Goal: Information Seeking & Learning: Find specific fact

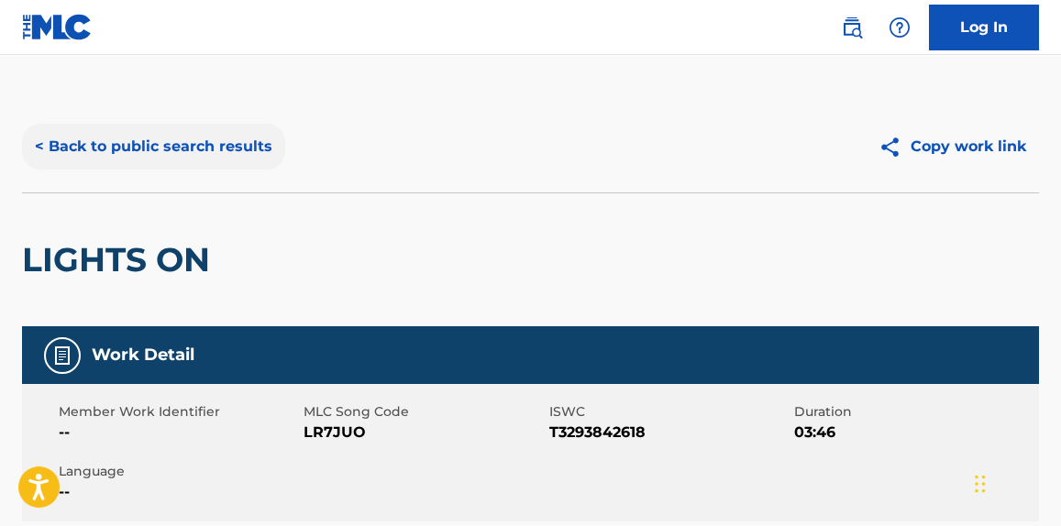
click at [243, 131] on button "< Back to public search results" at bounding box center [153, 147] width 263 height 46
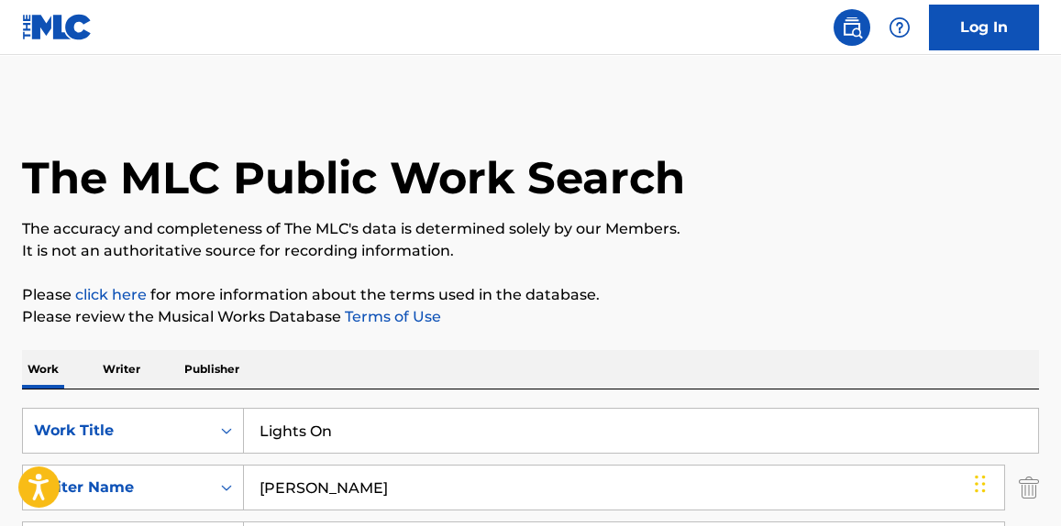
scroll to position [278, 0]
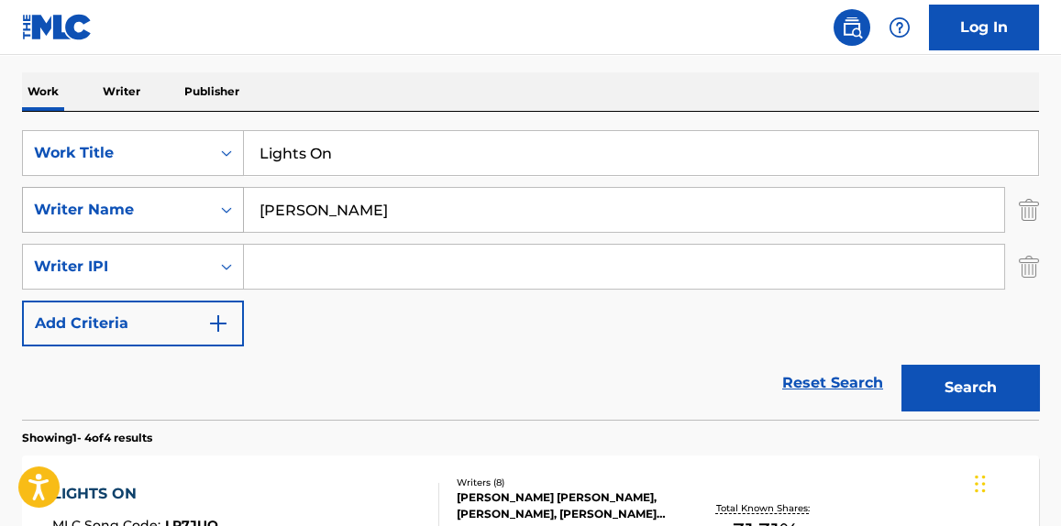
drag, startPoint x: 412, startPoint y: 209, endPoint x: 124, endPoint y: 229, distance: 288.6
click at [103, 237] on div "SearchWithCriteriaf432de65-bece-4bed-ab72-a1fdbc844741 Work Title Lights On Sea…" at bounding box center [530, 238] width 1017 height 216
paste input "[PERSON_NAME]"
type input "[PERSON_NAME]"
drag, startPoint x: 433, startPoint y: 141, endPoint x: 94, endPoint y: 165, distance: 340.1
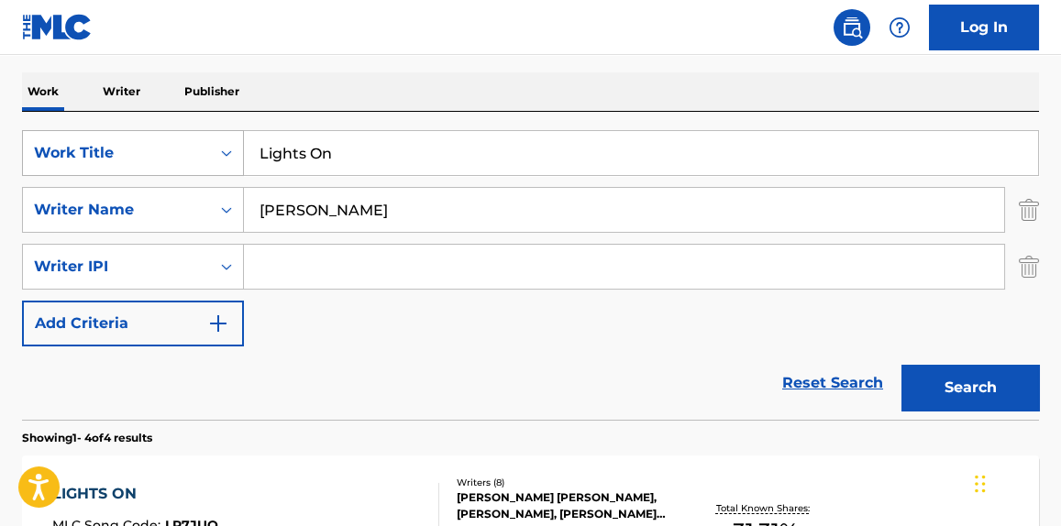
click at [94, 165] on div "SearchWithCriteriaf432de65-bece-4bed-ab72-a1fdbc844741 Work Title Lights On" at bounding box center [530, 153] width 1017 height 46
paste input "Crazy Hoes"
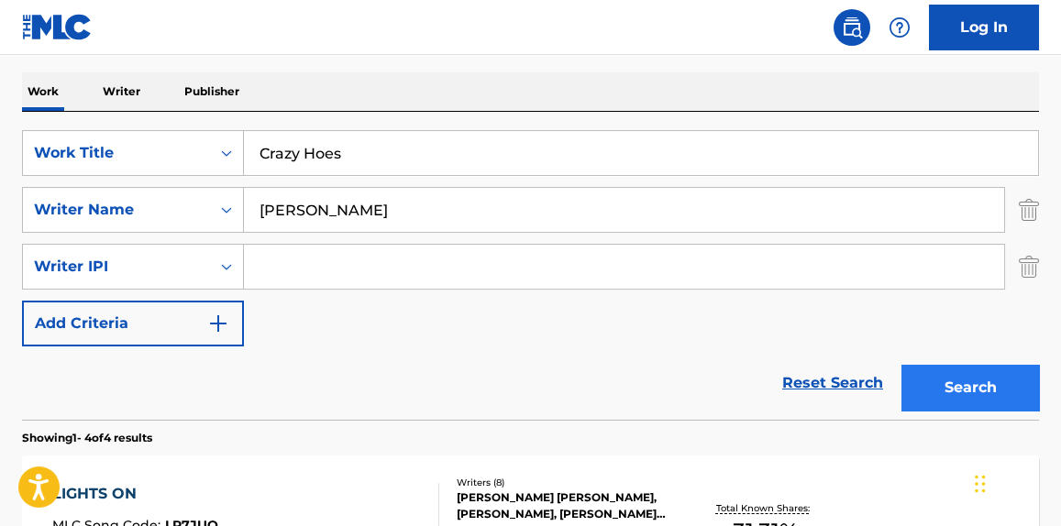
type input "Crazy Hoes"
click at [984, 382] on button "Search" at bounding box center [970, 388] width 138 height 46
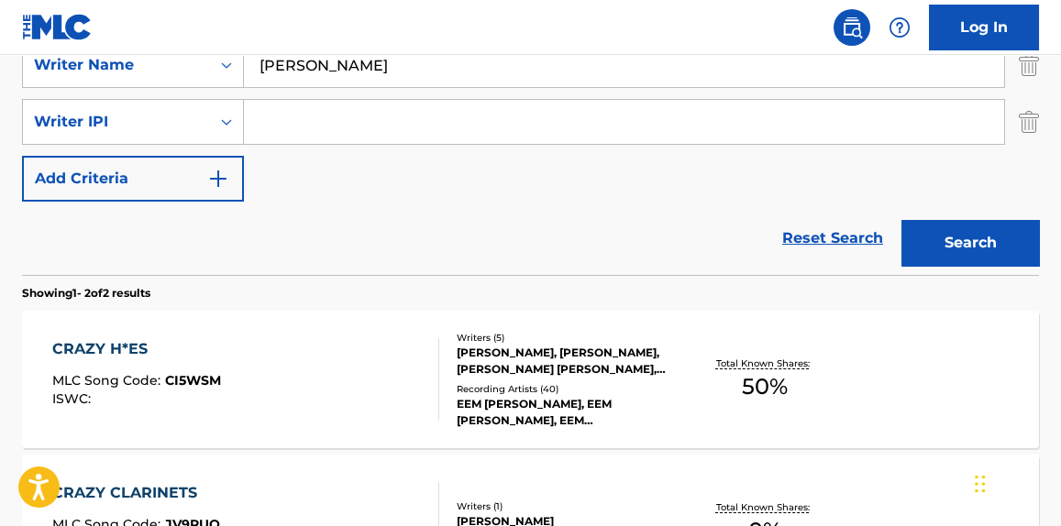
scroll to position [556, 0]
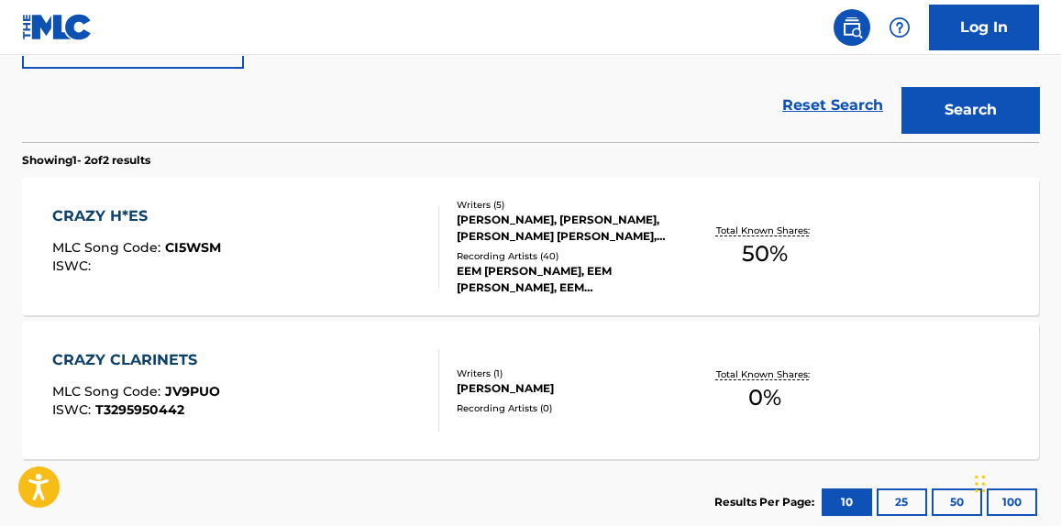
click at [260, 265] on div "CRAZY H*ES MLC Song Code : CI5WSM ISWC :" at bounding box center [245, 246] width 386 height 83
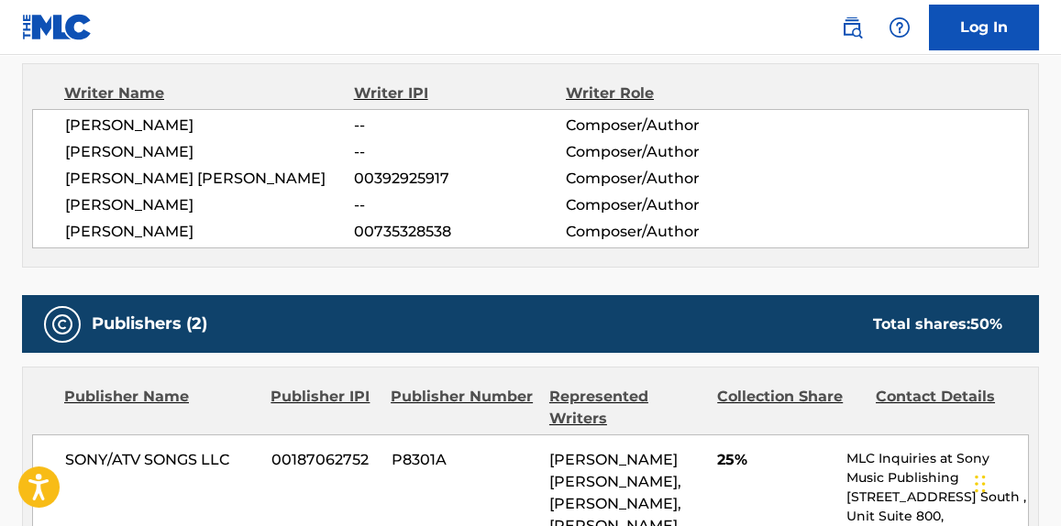
scroll to position [972, 0]
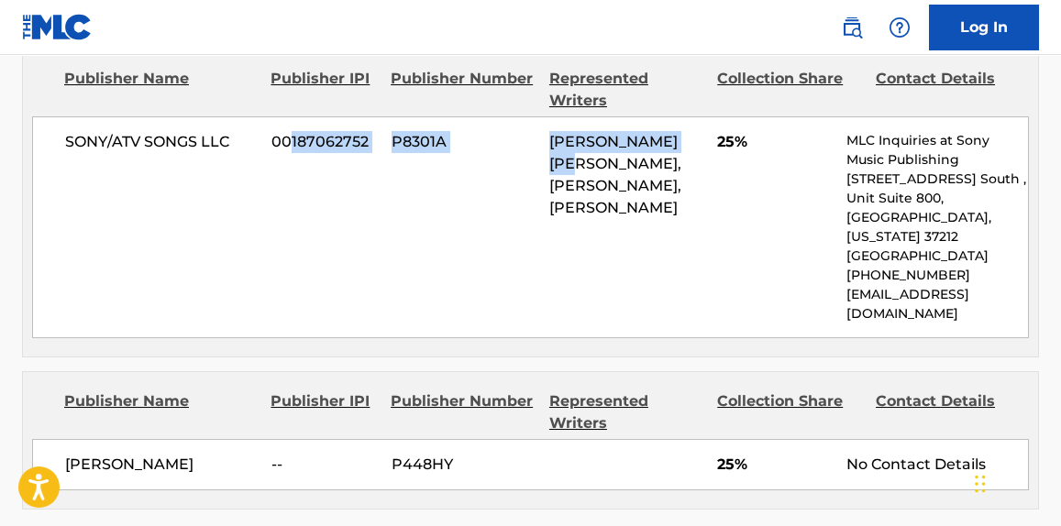
drag, startPoint x: 291, startPoint y: 148, endPoint x: 586, endPoint y: 182, distance: 297.3
click at [591, 168] on div "SONY/ATV SONGS LLC 00187062752 P8301A [PERSON_NAME] [PERSON_NAME], [PERSON_NAME…" at bounding box center [530, 227] width 997 height 222
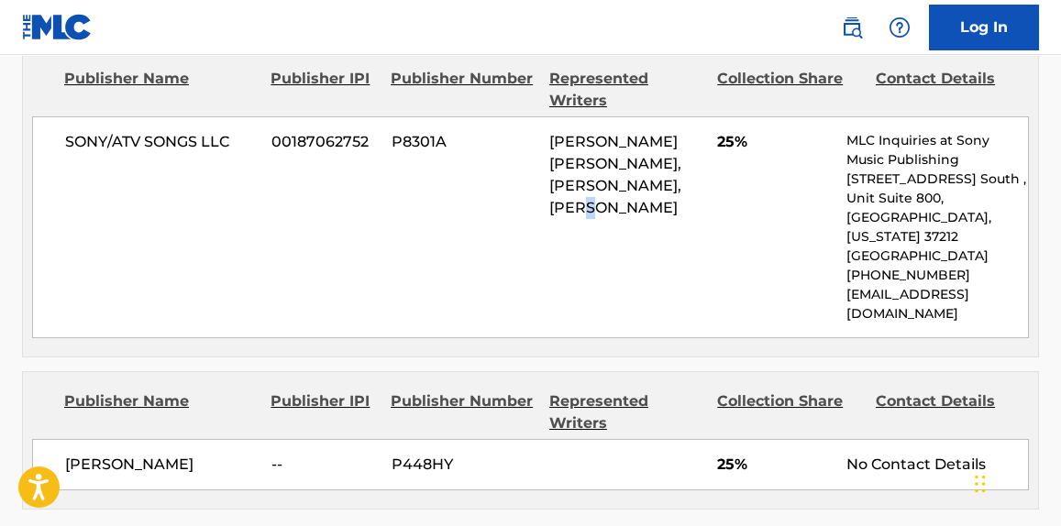
click at [635, 257] on div "SONY/ATV SONGS LLC 00187062752 P8301A [PERSON_NAME] [PERSON_NAME], [PERSON_NAME…" at bounding box center [530, 227] width 997 height 222
click at [821, 237] on div "SONY/ATV SONGS LLC 00187062752 P8301A [PERSON_NAME] [PERSON_NAME], [PERSON_NAME…" at bounding box center [530, 227] width 997 height 222
click at [819, 240] on div "SONY/ATV SONGS LLC 00187062752 P8301A [PERSON_NAME] [PERSON_NAME], [PERSON_NAME…" at bounding box center [530, 227] width 997 height 222
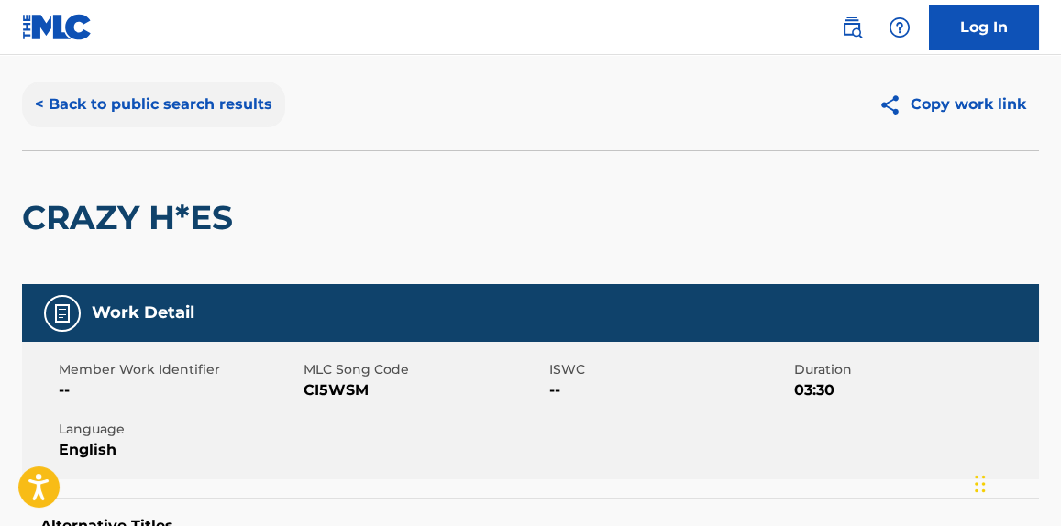
scroll to position [0, 0]
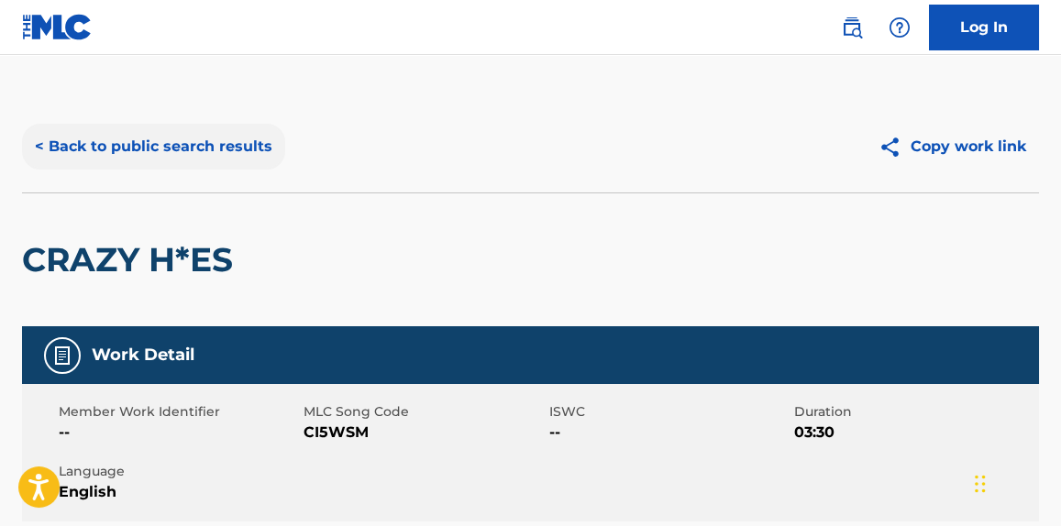
click at [170, 130] on button "< Back to public search results" at bounding box center [153, 147] width 263 height 46
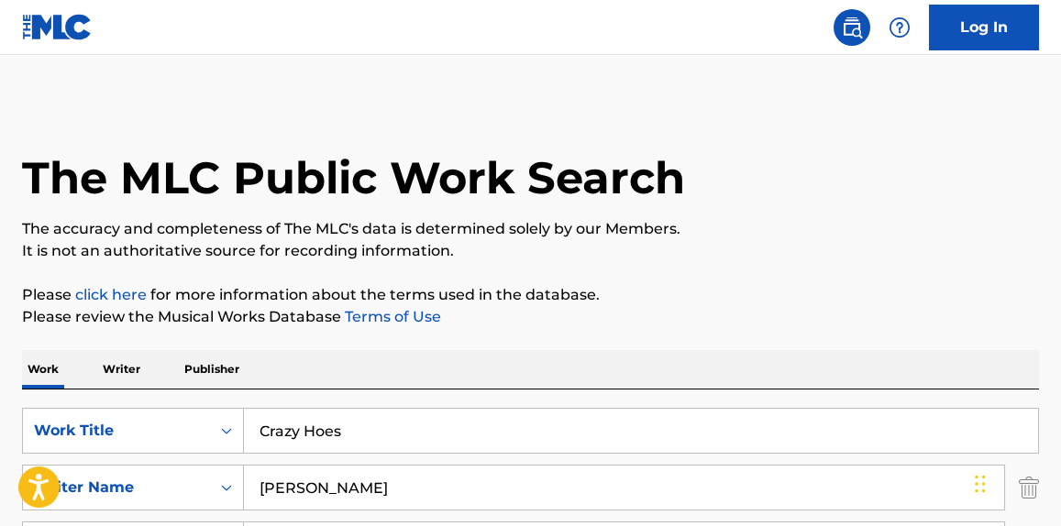
drag, startPoint x: 388, startPoint y: 412, endPoint x: 0, endPoint y: 416, distance: 387.9
type input "tall tales"
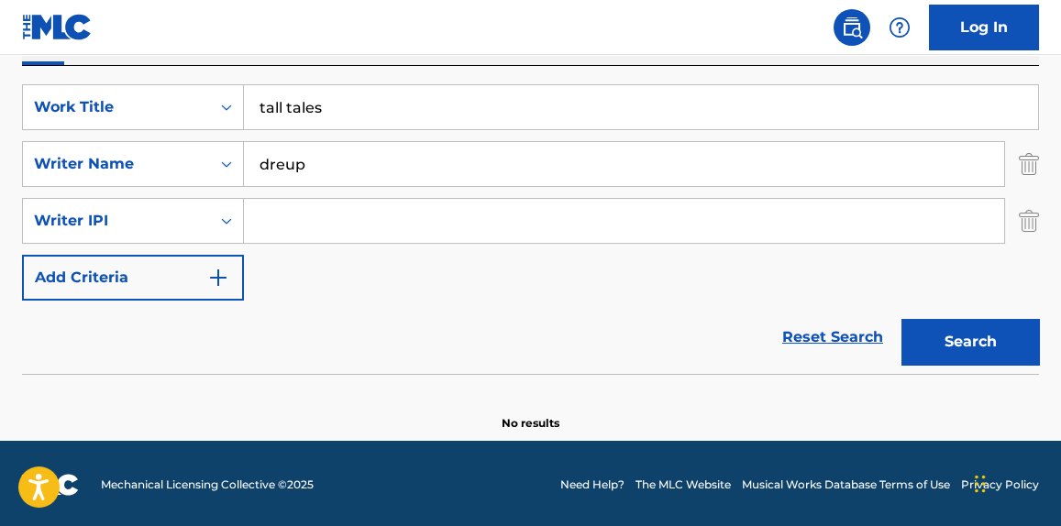
scroll to position [326, 0]
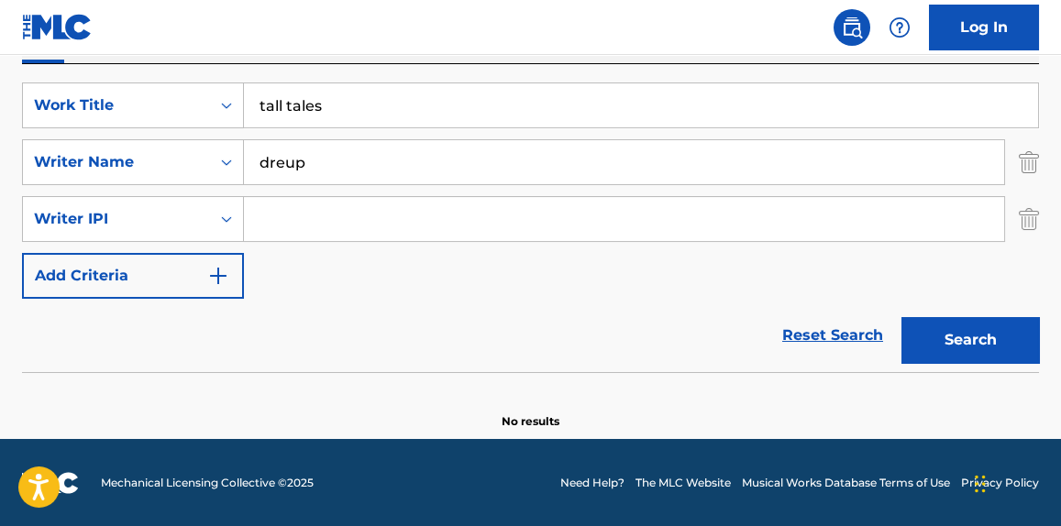
drag, startPoint x: 431, startPoint y: 162, endPoint x: 182, endPoint y: 186, distance: 249.6
click at [182, 186] on div "SearchWithCriteriaf432de65-bece-4bed-ab72-a1fdbc844741 Work Title tall tales Se…" at bounding box center [530, 191] width 1017 height 216
type input "[PERSON_NAME]"
click at [901, 317] on button "Search" at bounding box center [970, 340] width 138 height 46
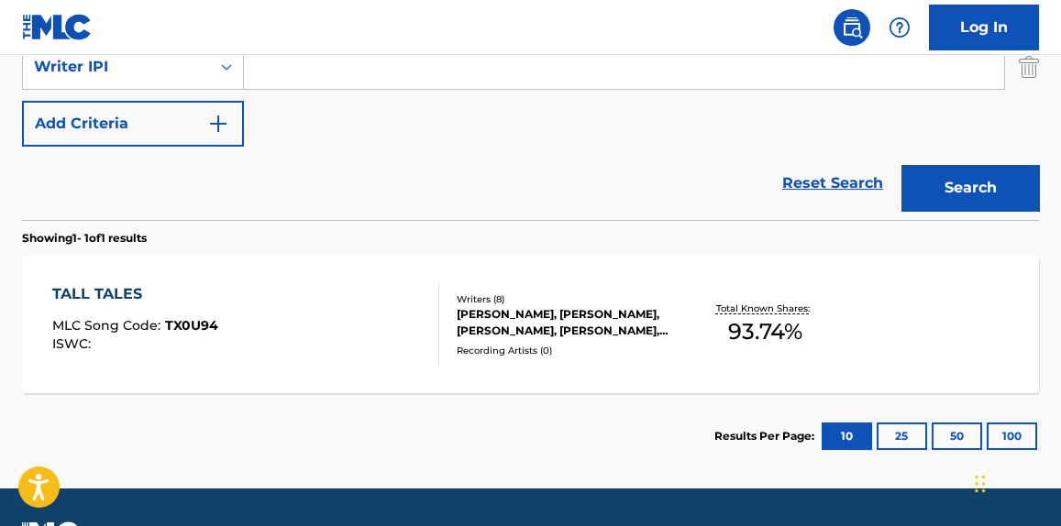
scroll to position [527, 0]
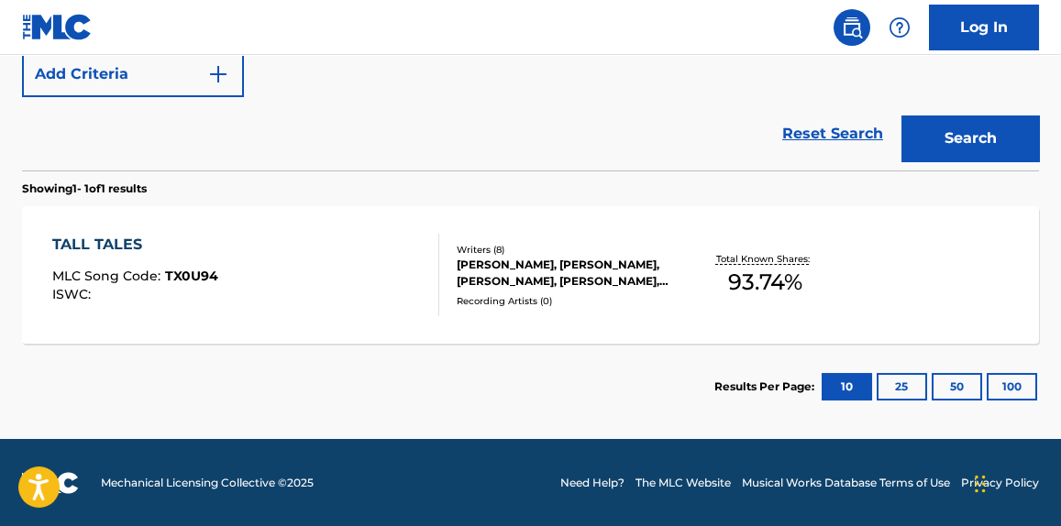
click at [324, 298] on div "TALL TALES MLC Song Code : TX0U94 ISWC :" at bounding box center [245, 275] width 386 height 83
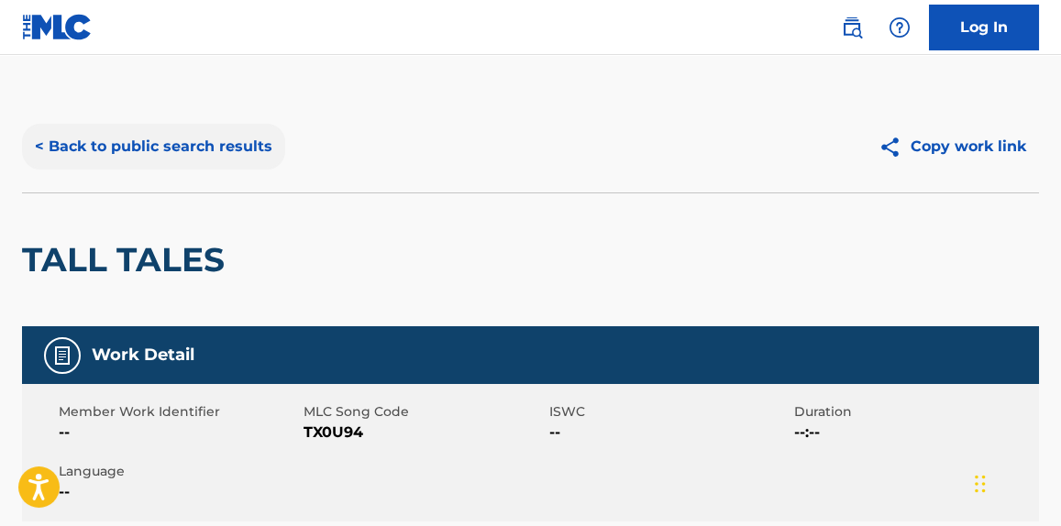
click at [257, 146] on button "< Back to public search results" at bounding box center [153, 147] width 263 height 46
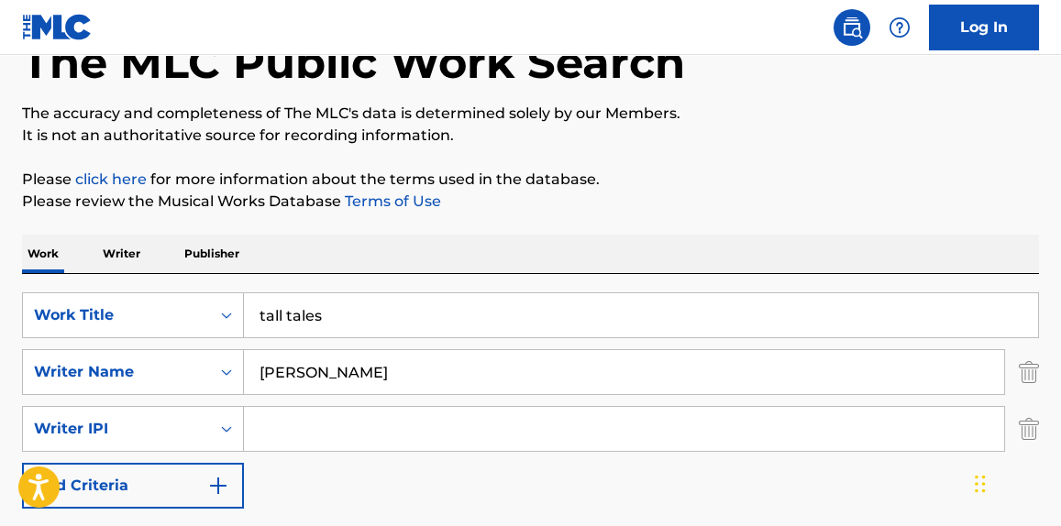
scroll to position [138, 0]
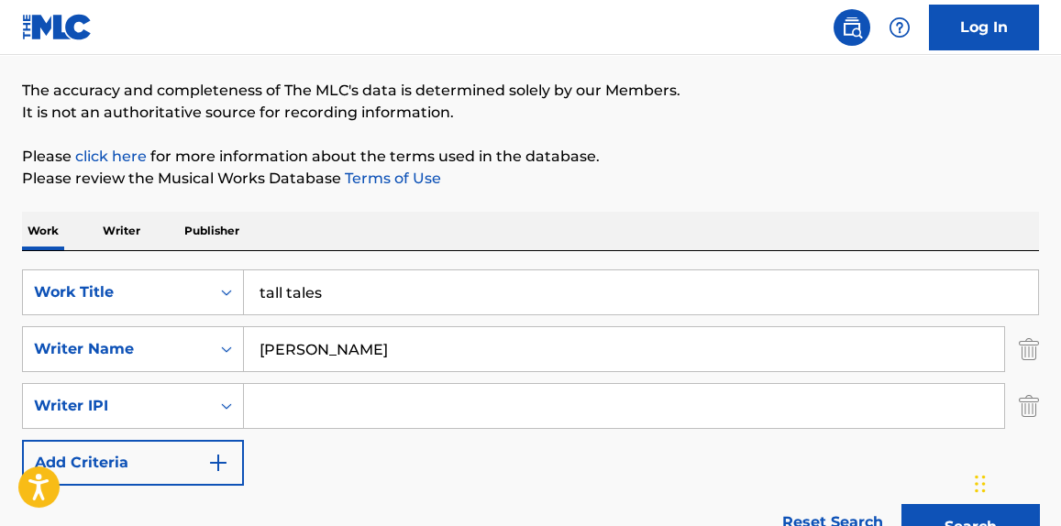
drag, startPoint x: 361, startPoint y: 309, endPoint x: 0, endPoint y: 351, distance: 363.7
click at [0, 351] on div "The MLC Public Work Search The accuracy and completeness of The MLC's data is d…" at bounding box center [530, 390] width 1061 height 856
paste input "[PERSON_NAME]"
type input "[PERSON_NAME]"
drag, startPoint x: 352, startPoint y: 346, endPoint x: 87, endPoint y: 381, distance: 267.3
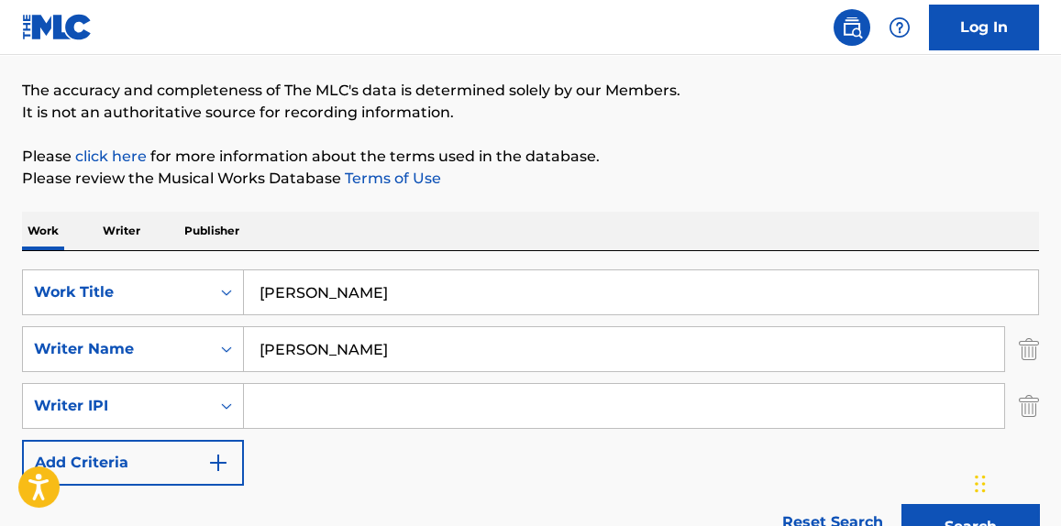
click at [93, 380] on div "SearchWithCriteriaf432de65-bece-4bed-ab72-a1fdbc844741 Work Title [PERSON_NAME]…" at bounding box center [530, 378] width 1017 height 216
paste input "[PERSON_NAME]"
type input "[PERSON_NAME]"
drag, startPoint x: 305, startPoint y: 302, endPoint x: 89, endPoint y: 316, distance: 216.9
click at [89, 316] on div "SearchWithCriteriaf432de65-bece-4bed-ab72-a1fdbc844741 Work Title [PERSON_NAME]…" at bounding box center [530, 378] width 1017 height 216
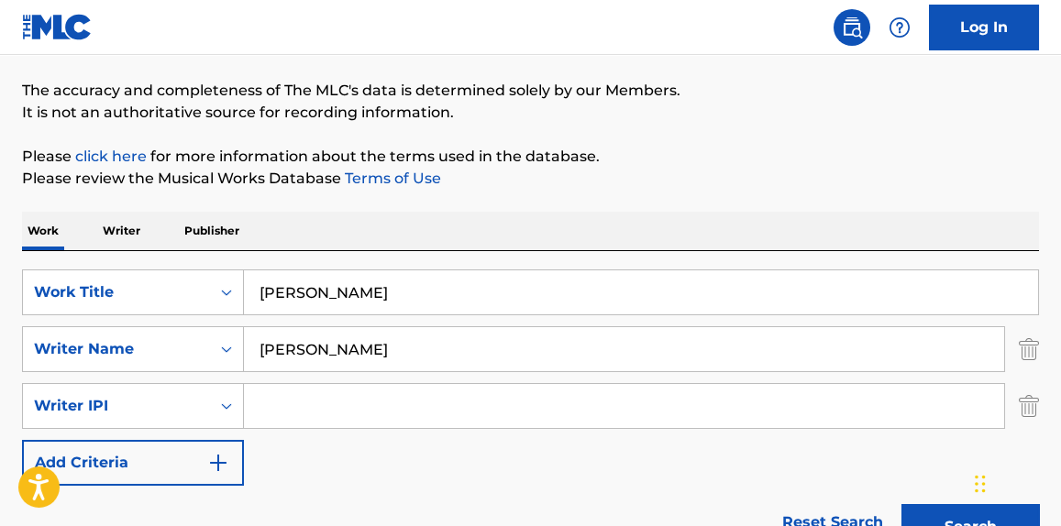
paste input "IYKTYK"
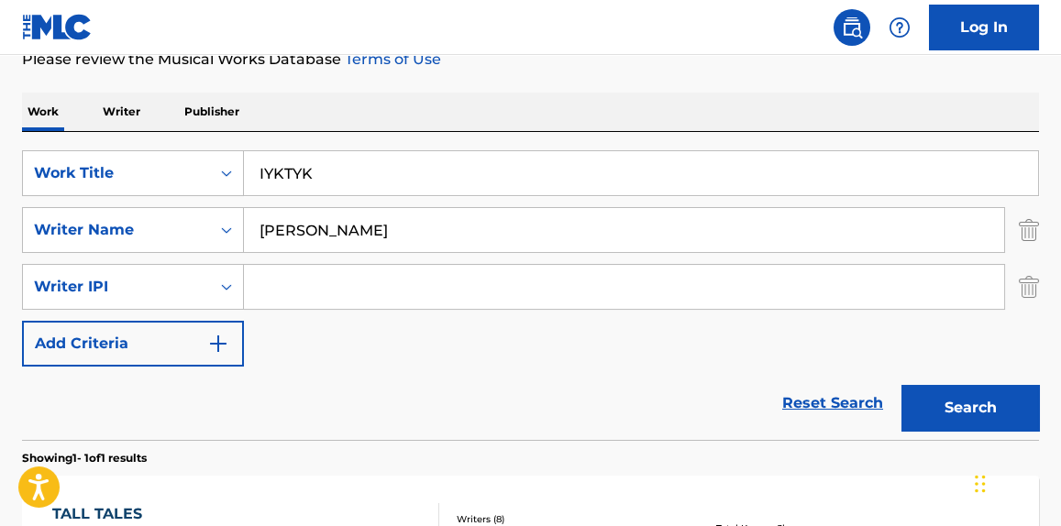
scroll to position [278, 0]
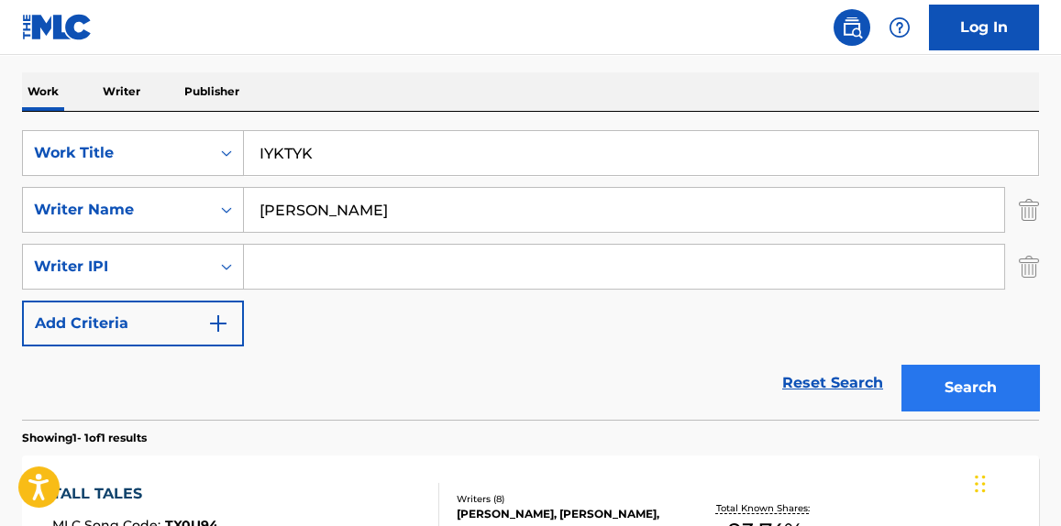
type input "IYKTYK"
click at [1010, 392] on button "Search" at bounding box center [970, 388] width 138 height 46
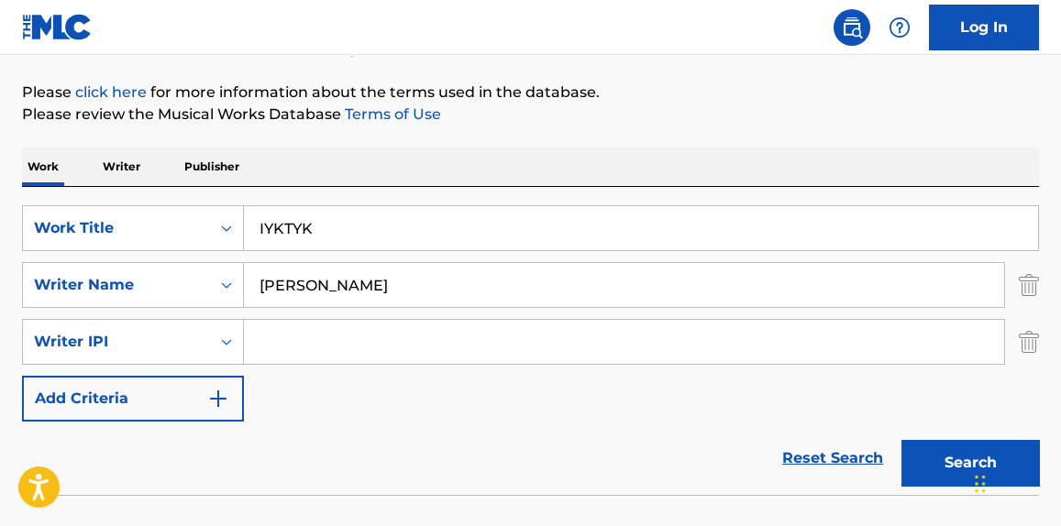
scroll to position [186, 0]
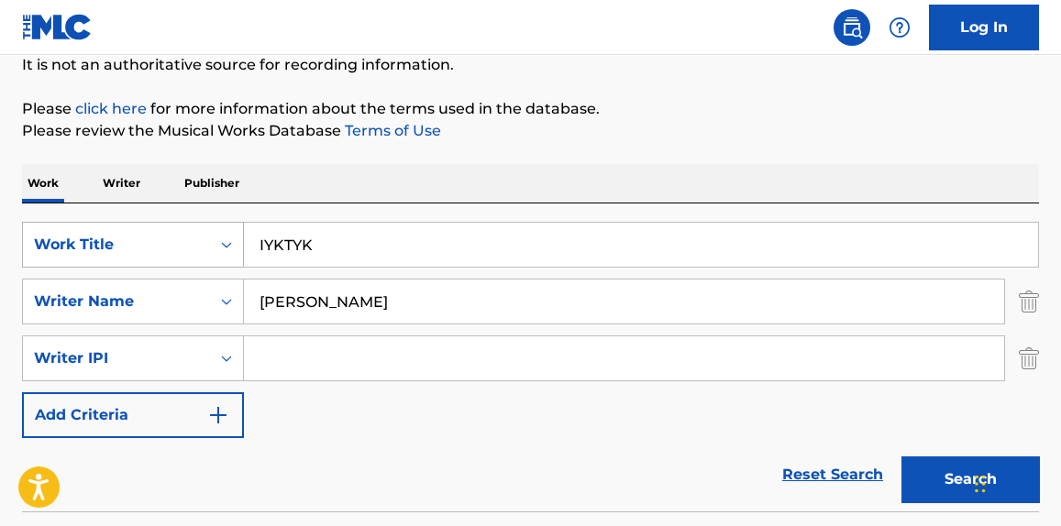
drag, startPoint x: 402, startPoint y: 306, endPoint x: 182, endPoint y: 257, distance: 224.7
click at [59, 326] on div "SearchWithCriteriaf432de65-bece-4bed-ab72-a1fdbc844741 Work Title IYKTYK Search…" at bounding box center [530, 330] width 1017 height 216
paste input "[PERSON_NAME] Rise"
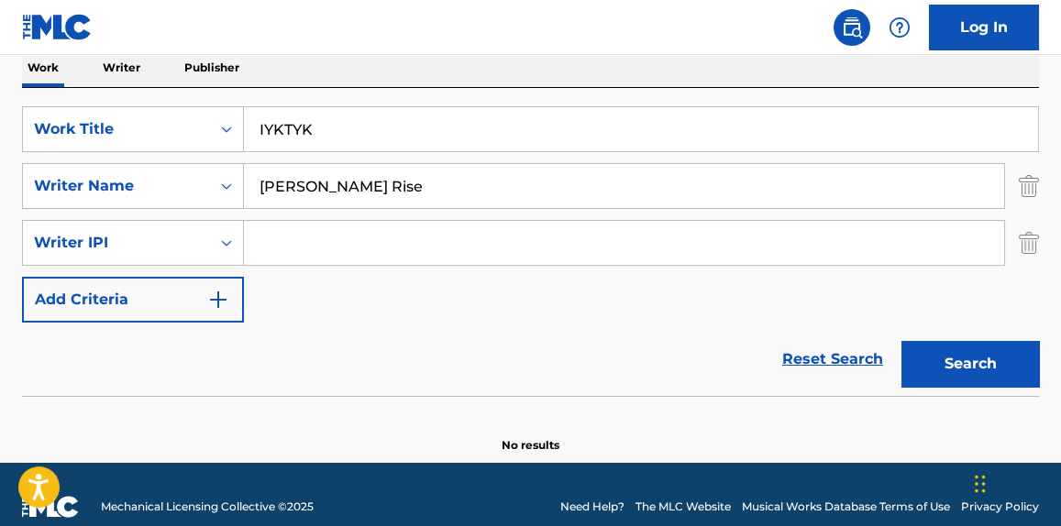
scroll to position [326, 0]
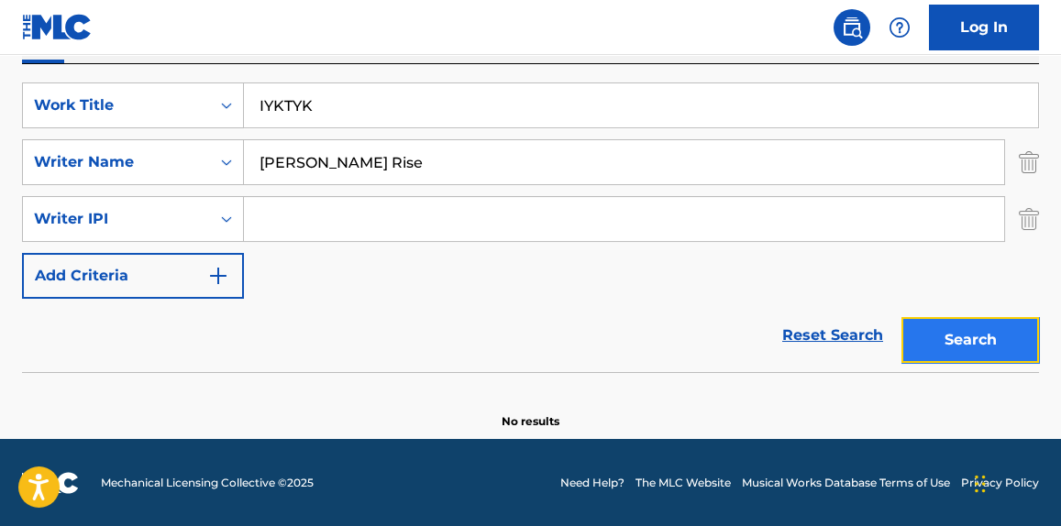
click at [986, 340] on button "Search" at bounding box center [970, 340] width 138 height 46
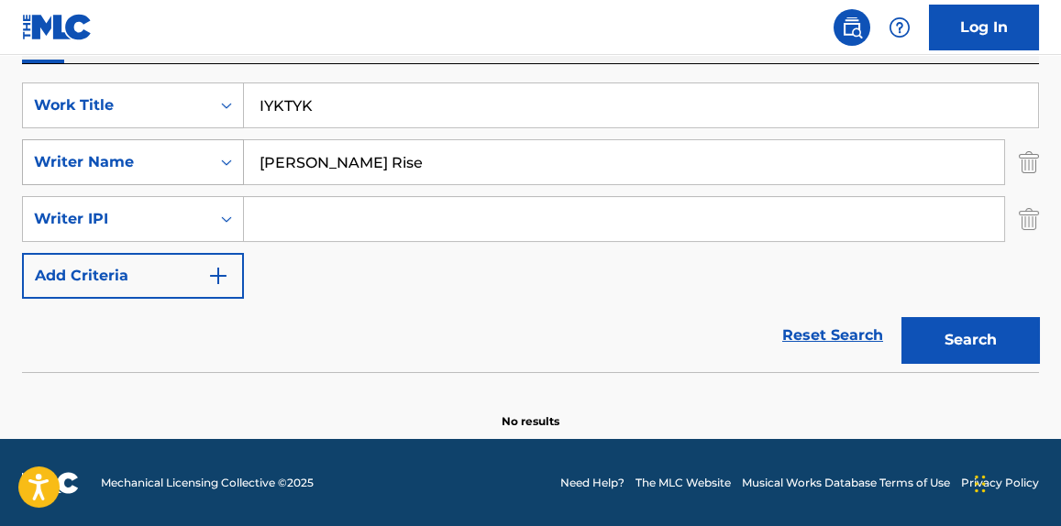
drag, startPoint x: 364, startPoint y: 170, endPoint x: 235, endPoint y: 181, distance: 129.8
click at [61, 201] on div "SearchWithCriteriaf432de65-bece-4bed-ab72-a1fdbc844741 Work Title IYKTYK Search…" at bounding box center [530, 191] width 1017 height 216
paste input "[PERSON_NAME]"
type input "[PERSON_NAME]"
click at [1025, 223] on img "Search Form" at bounding box center [1029, 219] width 20 height 46
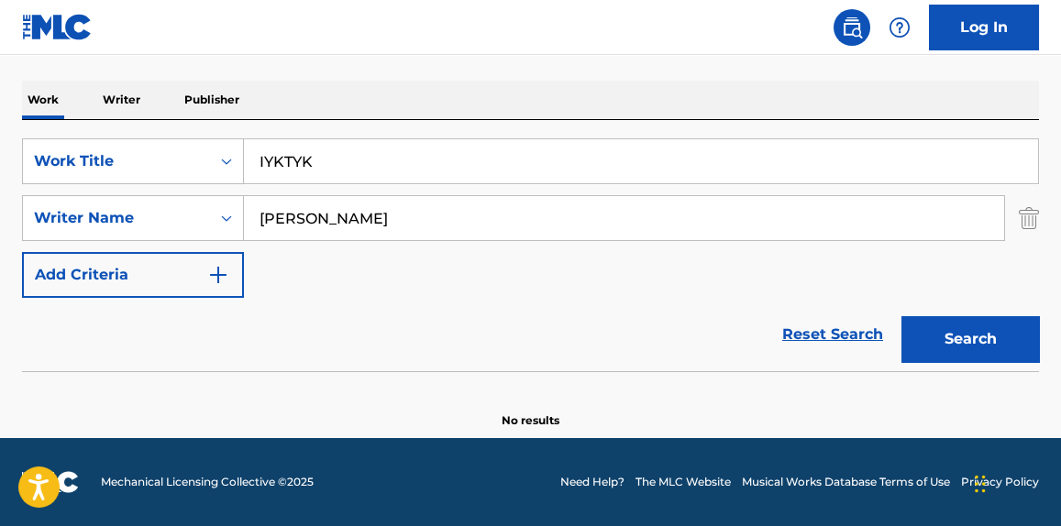
scroll to position [269, 0]
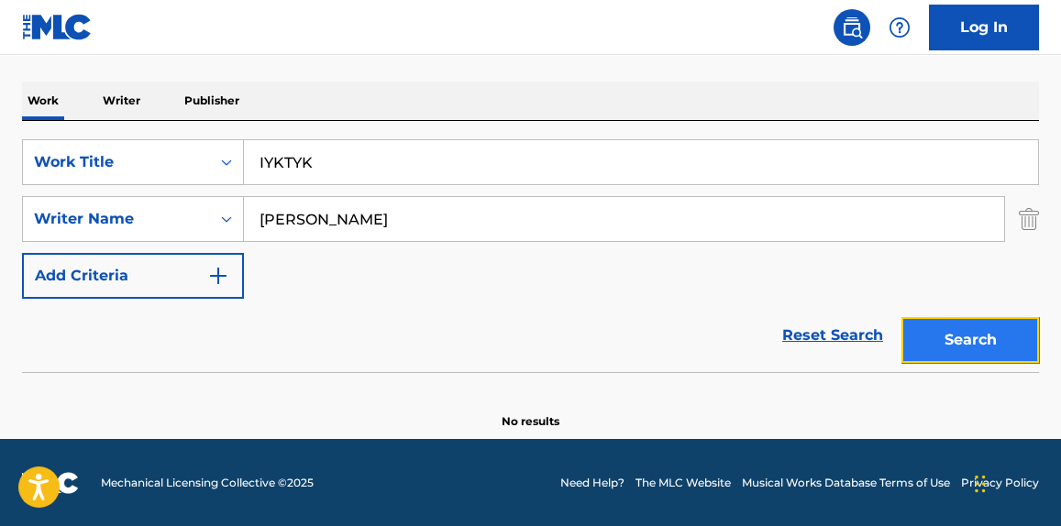
click at [1001, 324] on button "Search" at bounding box center [970, 340] width 138 height 46
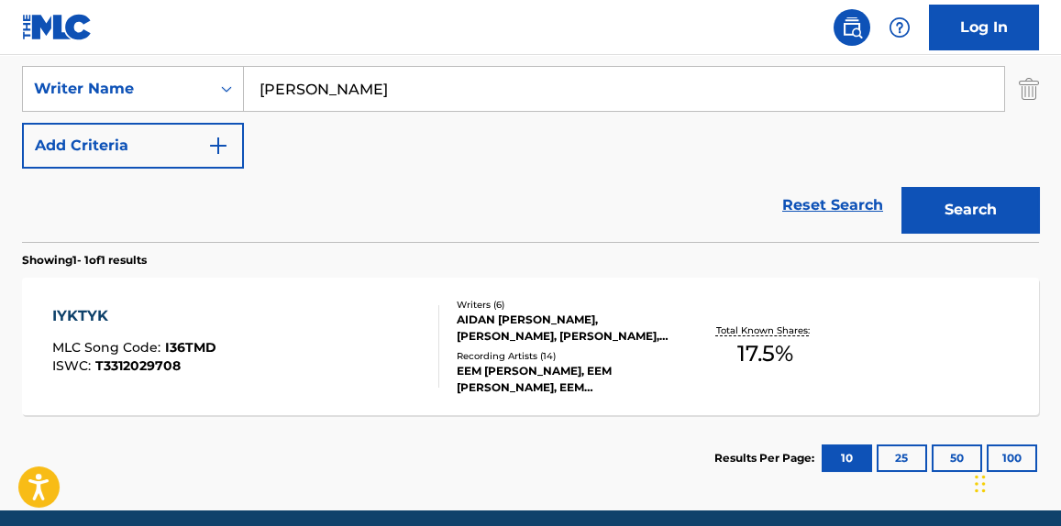
scroll to position [470, 0]
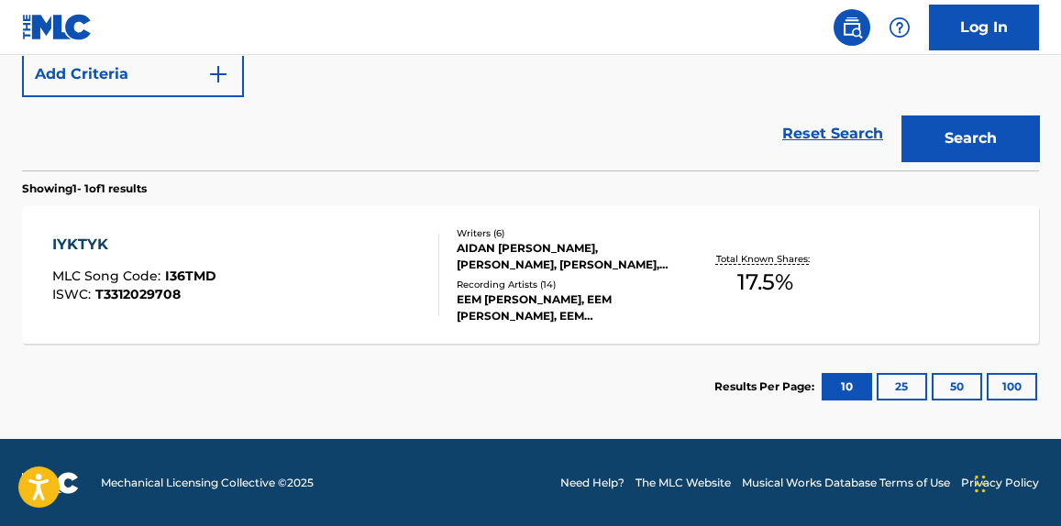
click at [360, 311] on div "IYKTYK MLC Song Code : I36TMD ISWC : T3312029708" at bounding box center [245, 275] width 386 height 83
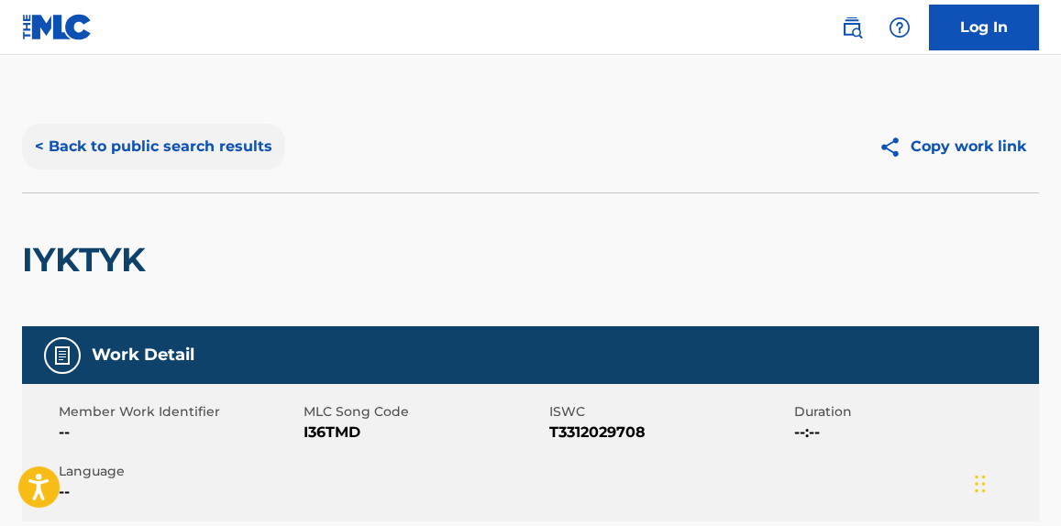
click at [154, 142] on button "< Back to public search results" at bounding box center [153, 147] width 263 height 46
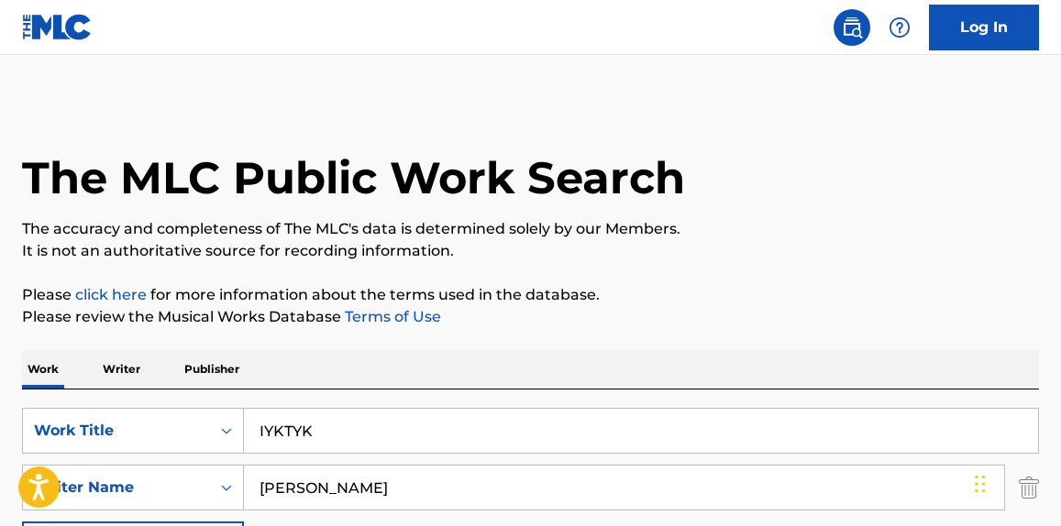
scroll to position [366, 0]
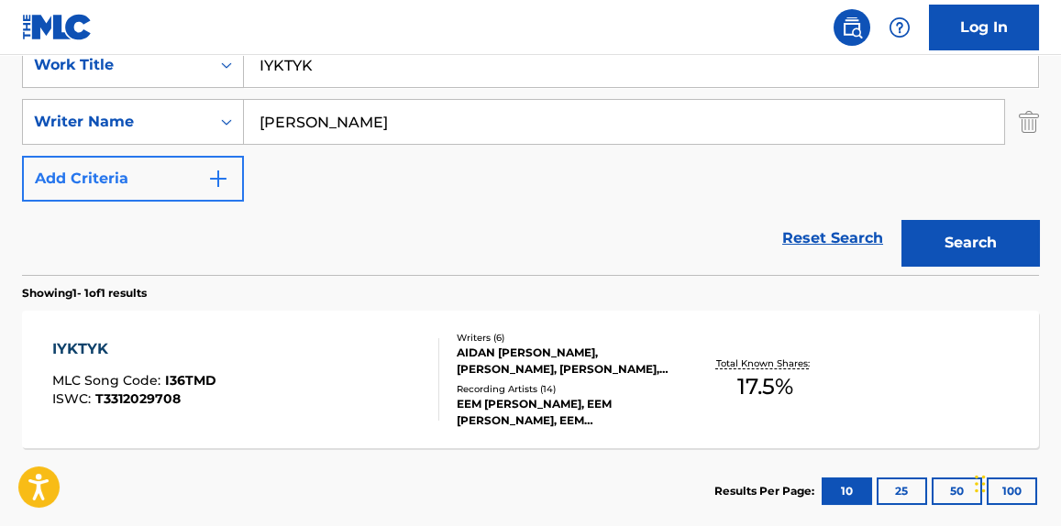
drag, startPoint x: 403, startPoint y: 115, endPoint x: 138, endPoint y: 160, distance: 269.7
click at [135, 165] on div "SearchWithCriteriaf432de65-bece-4bed-ab72-a1fdbc844741 Work Title IYKTYK Search…" at bounding box center [530, 122] width 1017 height 160
paste input "[PERSON_NAME]"
type input "[PERSON_NAME]"
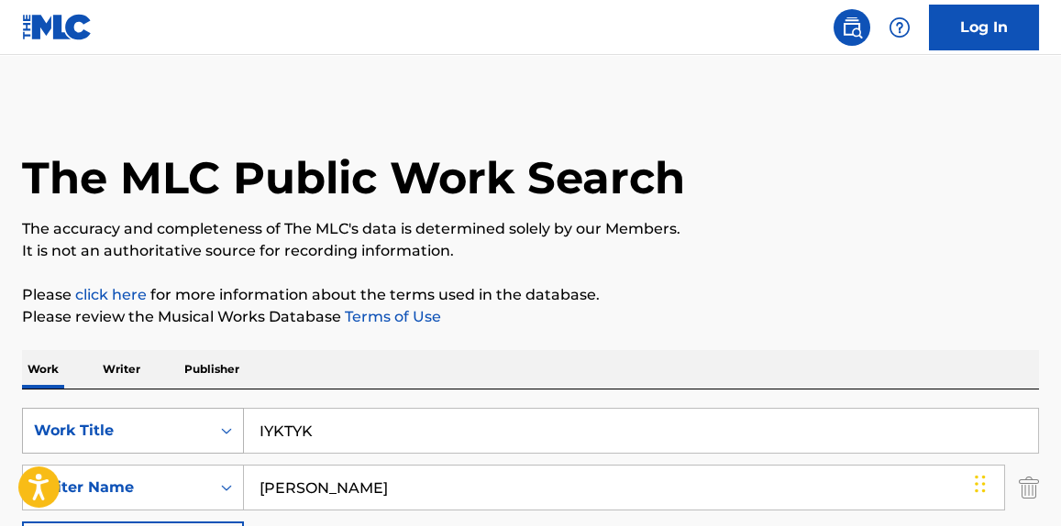
drag, startPoint x: 279, startPoint y: 426, endPoint x: 64, endPoint y: 439, distance: 215.0
click at [64, 439] on div "SearchWithCriteriaf432de65-bece-4bed-ab72-a1fdbc844741 Work Title IYKTYK" at bounding box center [530, 431] width 1017 height 46
paste input "No One Else feat. [PERSON_NAME]"
type input "No One Else feat. [PERSON_NAME]"
click at [788, 164] on div "The MLC Public Work Search" at bounding box center [530, 168] width 1017 height 134
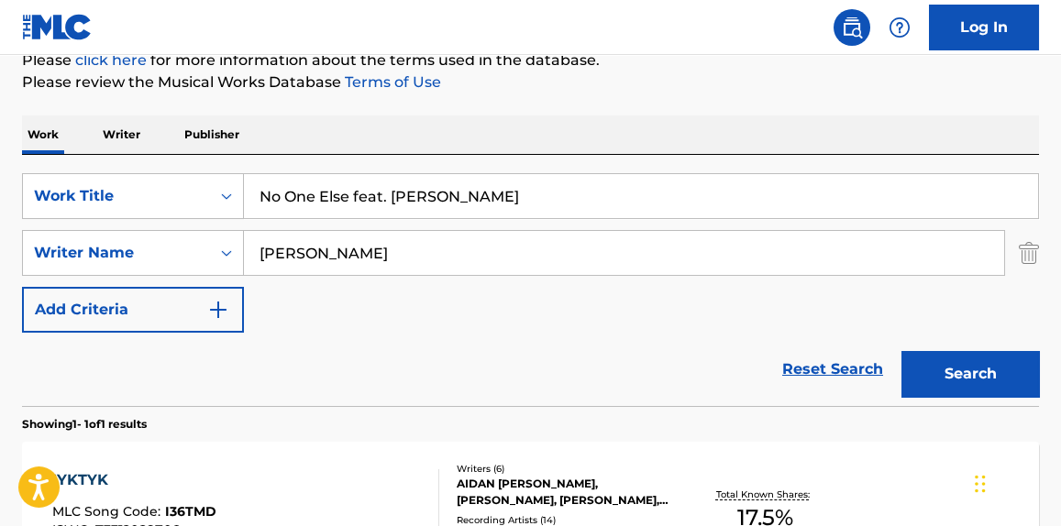
scroll to position [278, 0]
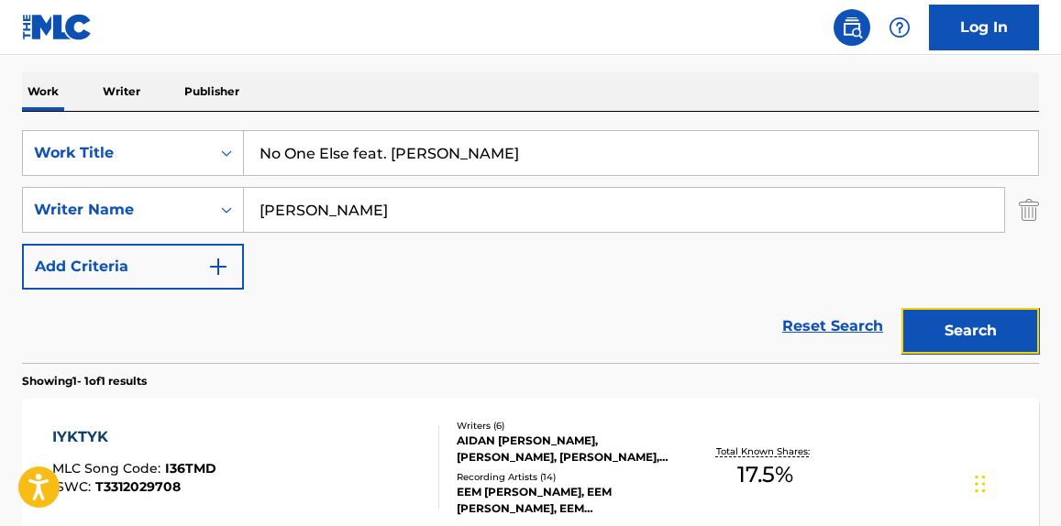
click at [1033, 337] on button "Search" at bounding box center [970, 331] width 138 height 46
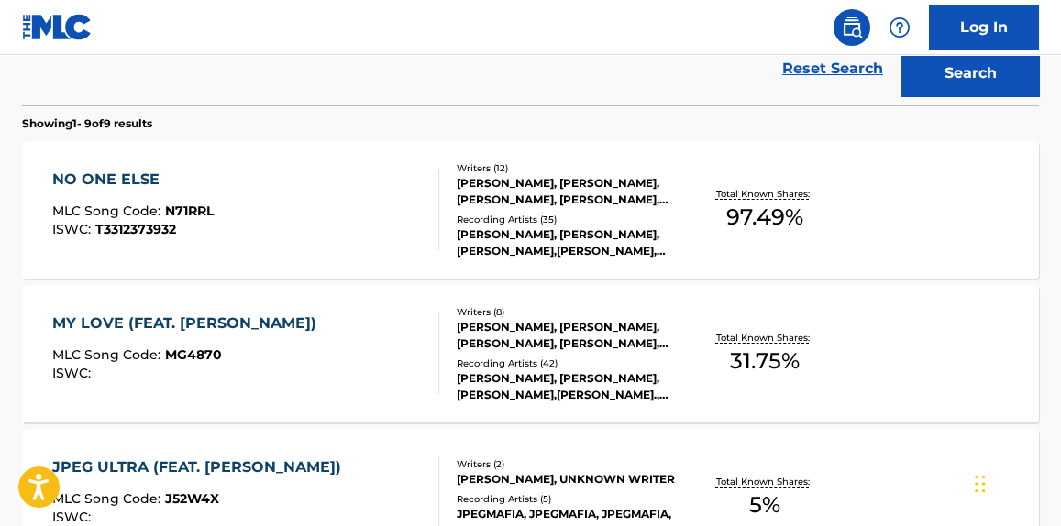
scroll to position [556, 0]
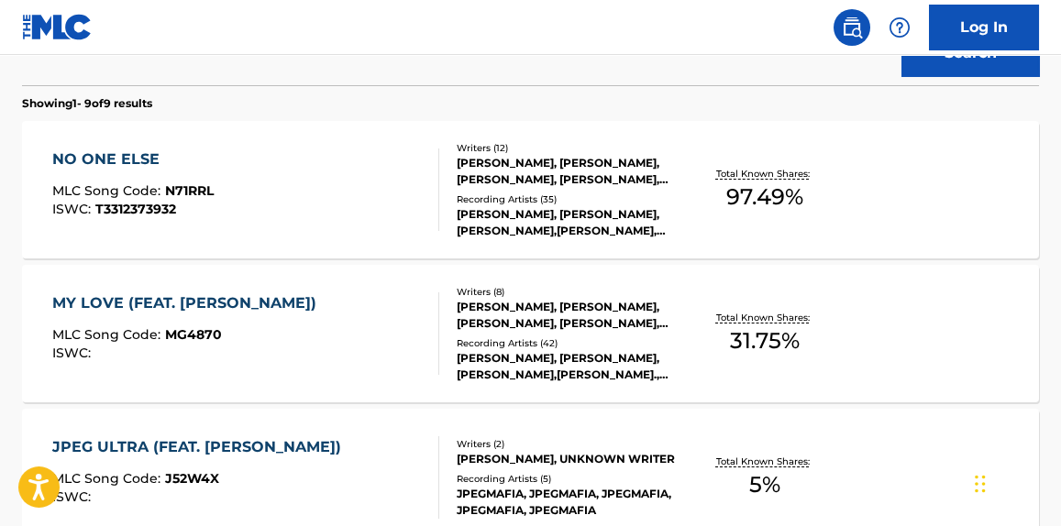
click at [324, 219] on div "NO ONE ELSE MLC Song Code : N71RRL ISWC : T3312373932" at bounding box center [245, 190] width 386 height 83
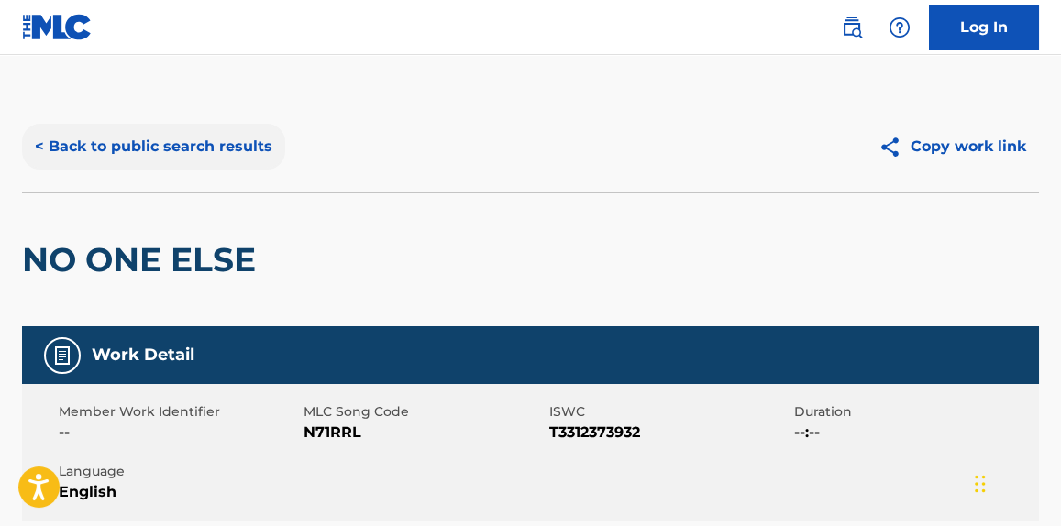
click at [190, 138] on button "< Back to public search results" at bounding box center [153, 147] width 263 height 46
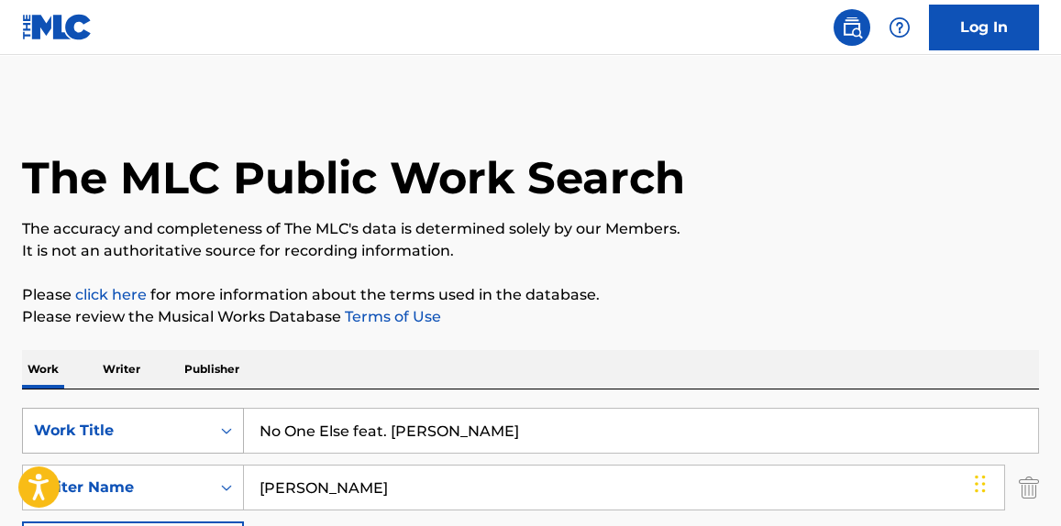
paste input "Feels"
drag, startPoint x: 468, startPoint y: 447, endPoint x: 84, endPoint y: 445, distance: 383.3
click at [69, 447] on div "SearchWithCriteriaf432de65-bece-4bed-ab72-a1fdbc844741 Work Title Feels" at bounding box center [530, 431] width 1017 height 46
type input "Feels"
click at [832, 243] on p "It is not an authoritative source for recording information." at bounding box center [530, 251] width 1017 height 22
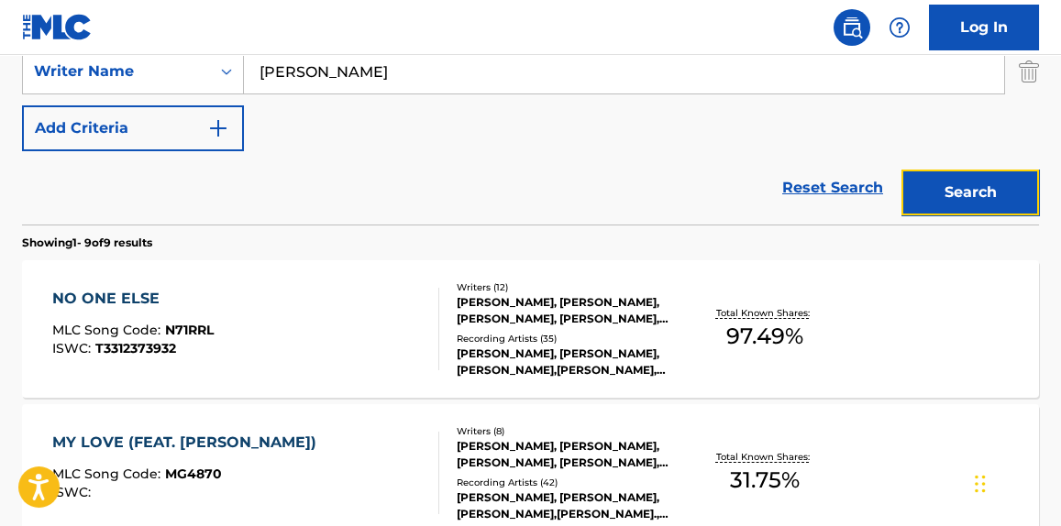
click at [980, 187] on button "Search" at bounding box center [970, 193] width 138 height 46
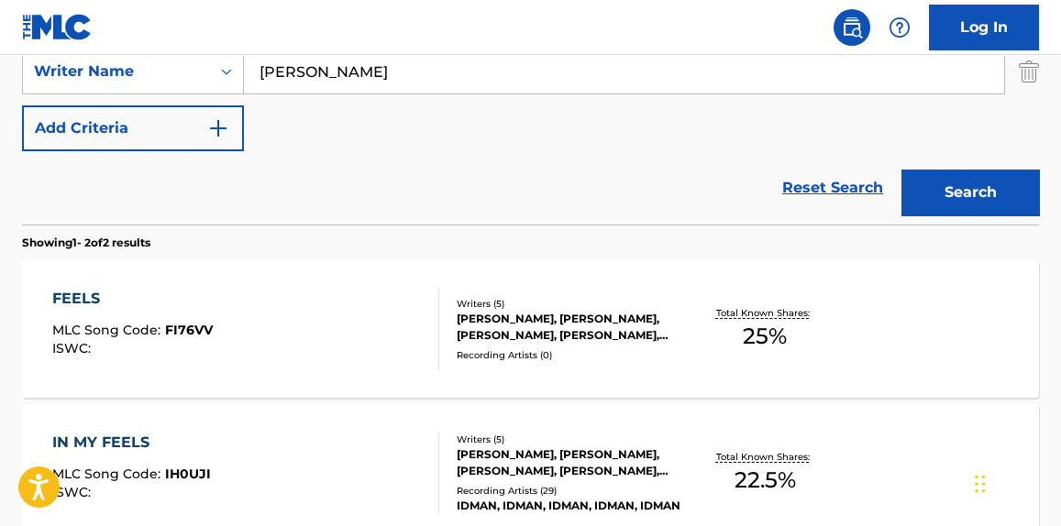
scroll to position [556, 0]
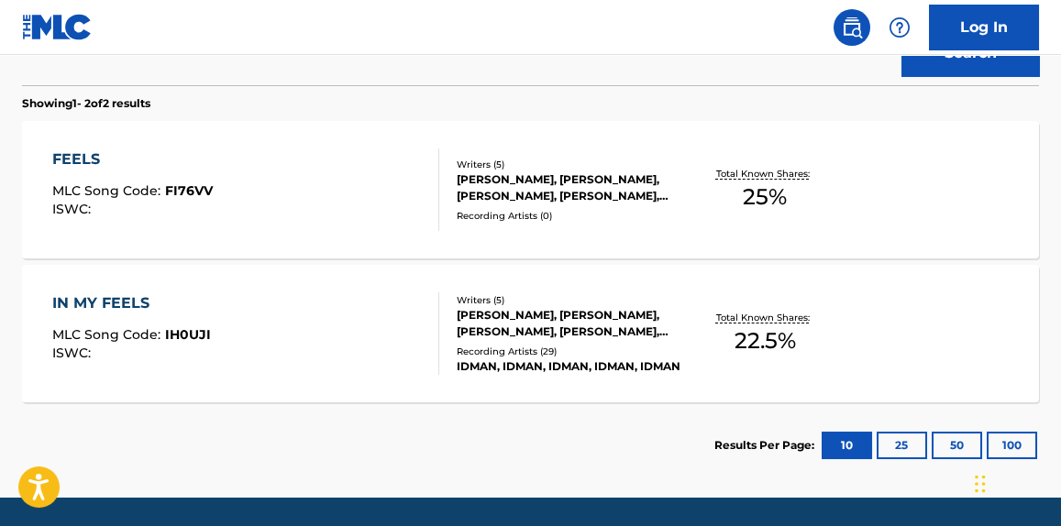
click at [366, 216] on div "FEELS MLC Song Code : FI76VV ISWC :" at bounding box center [245, 190] width 386 height 83
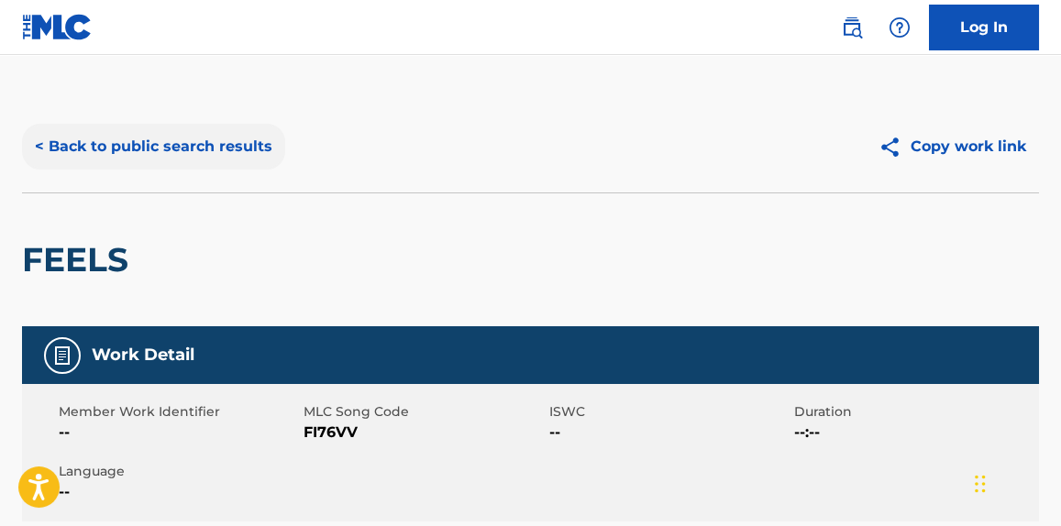
click at [132, 138] on button "< Back to public search results" at bounding box center [153, 147] width 263 height 46
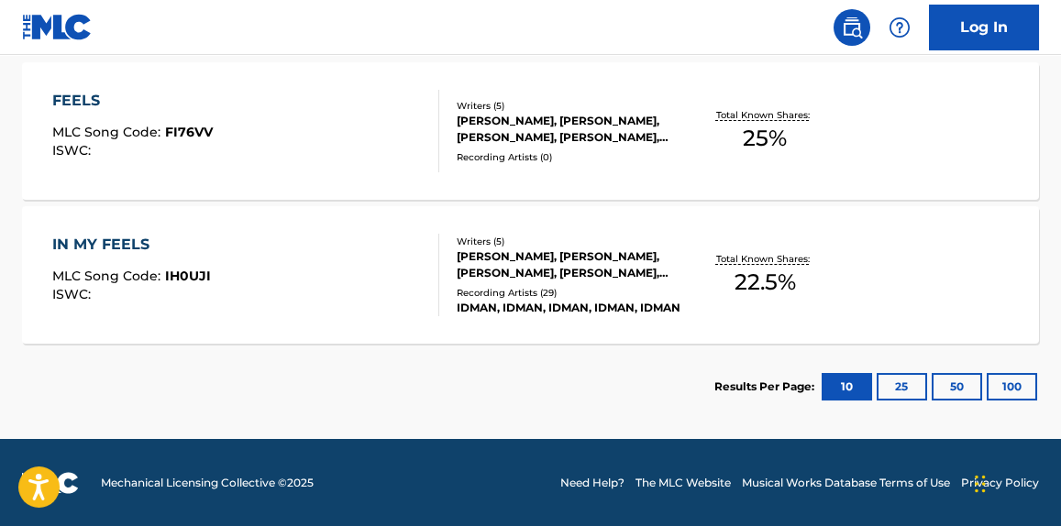
click at [377, 286] on div "IN MY FEELS MLC Song Code : IH0UJI ISWC :" at bounding box center [245, 275] width 386 height 83
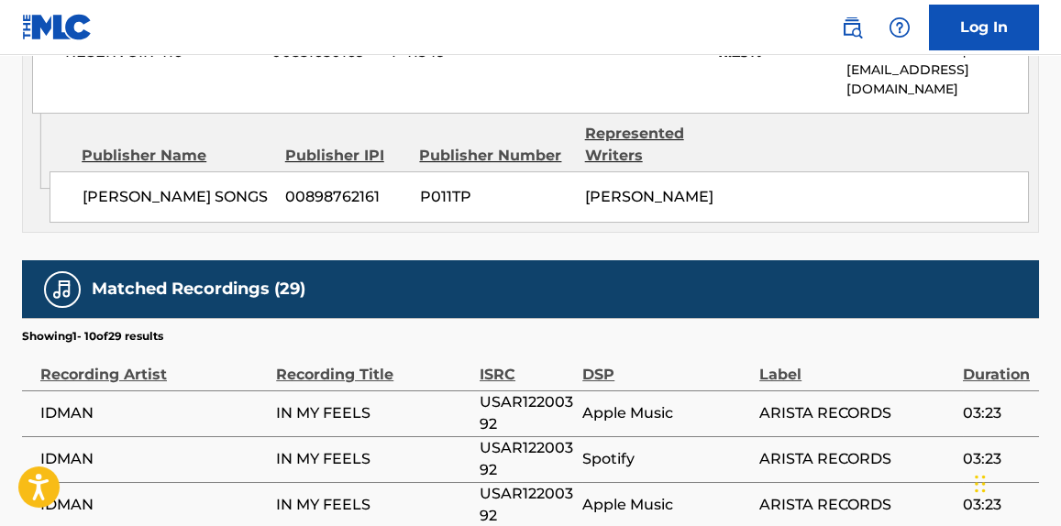
scroll to position [1528, 0]
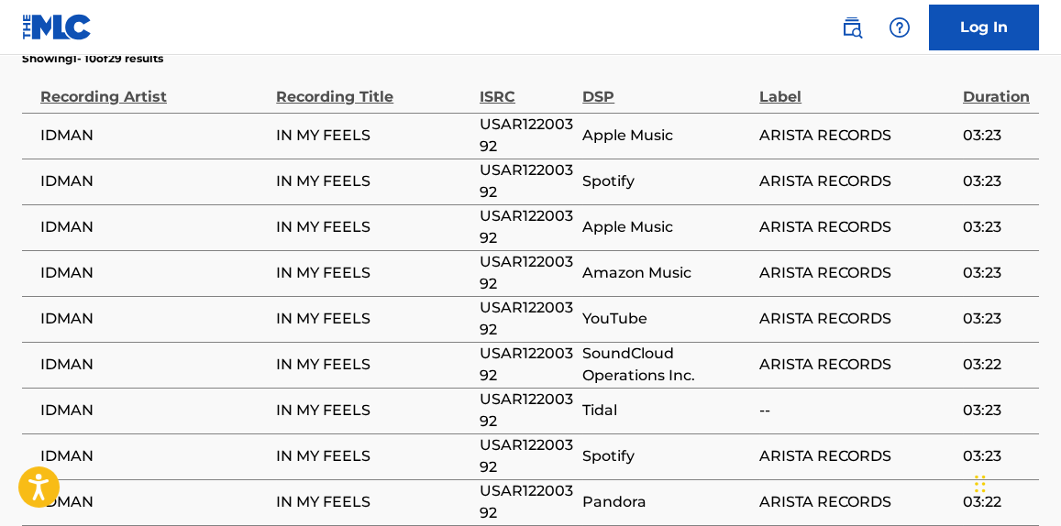
click at [389, 171] on span "IN MY FEELS" at bounding box center [373, 182] width 194 height 22
click at [367, 171] on span "IN MY FEELS" at bounding box center [373, 182] width 194 height 22
click at [354, 171] on span "IN MY FEELS" at bounding box center [373, 182] width 194 height 22
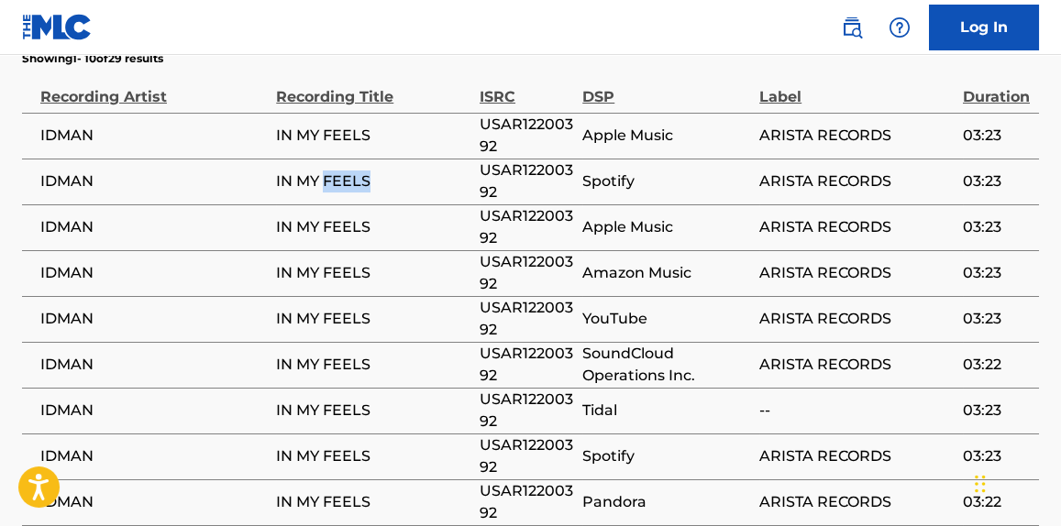
copy span "FEELS"
